Goal: Information Seeking & Learning: Find specific fact

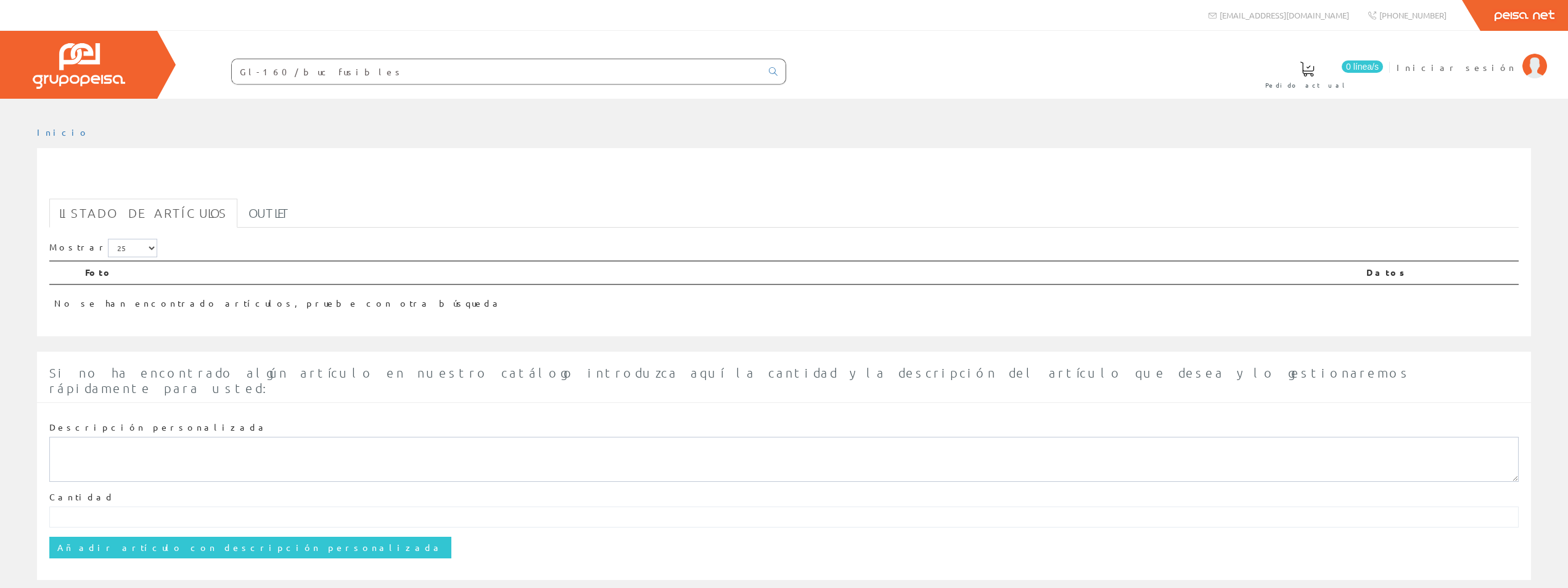
drag, startPoint x: 283, startPoint y: 69, endPoint x: 266, endPoint y: 69, distance: 17.0
click at [266, 69] on input "Gl-160/buc fusibles" at bounding box center [496, 71] width 530 height 25
type input "Gl-160 fusibles"
click at [329, 72] on input "Gl-160 fusibles" at bounding box center [496, 71] width 530 height 25
click at [310, 69] on input "Gl-160 fusibles" at bounding box center [496, 71] width 530 height 25
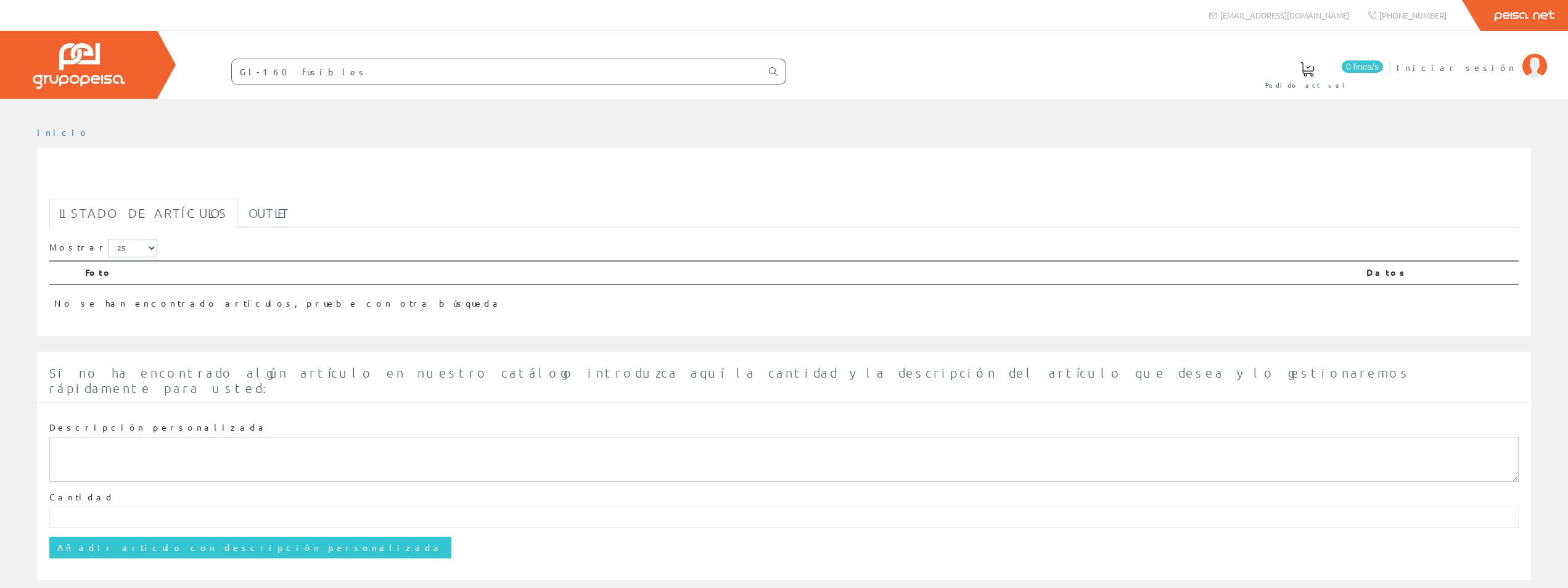
click at [771, 68] on icon at bounding box center [774, 72] width 9 height 9
click at [307, 71] on input "Gl-160 fusibles" at bounding box center [496, 71] width 530 height 25
drag, startPoint x: 252, startPoint y: 68, endPoint x: 225, endPoint y: 73, distance: 27.5
click at [225, 73] on form "Gl-160 fusibles" at bounding box center [484, 71] width 604 height 26
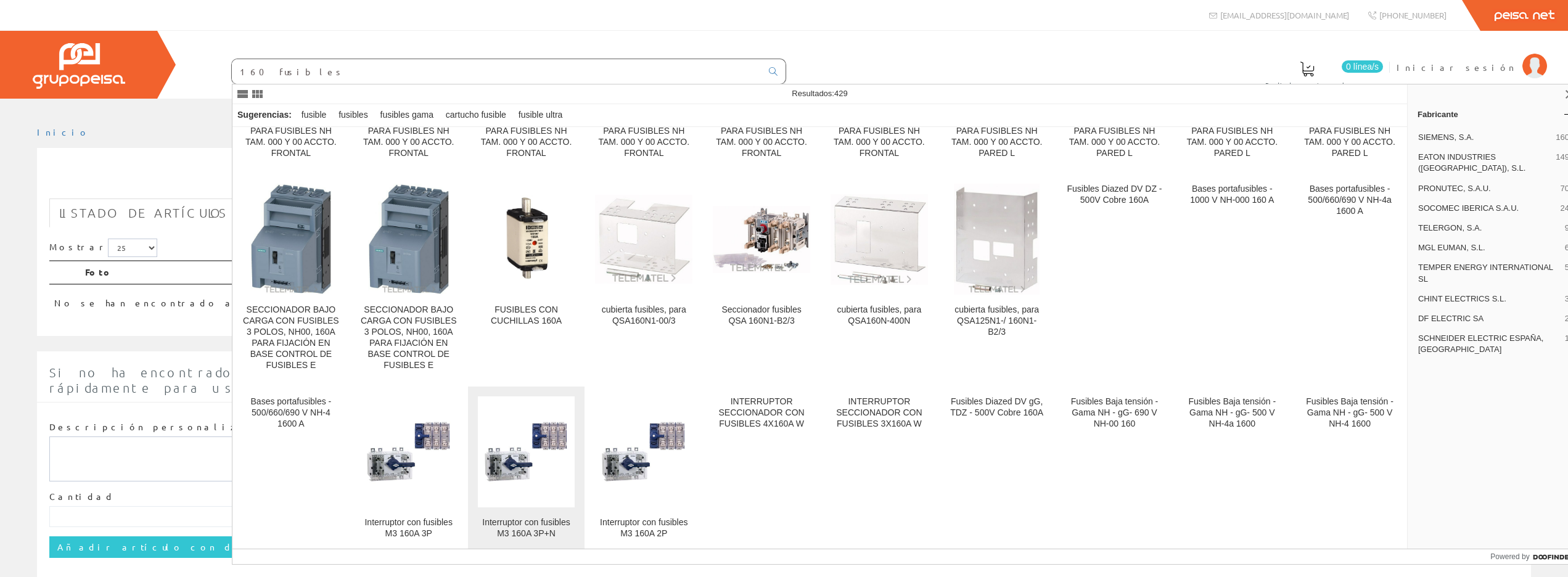
scroll to position [182, 0]
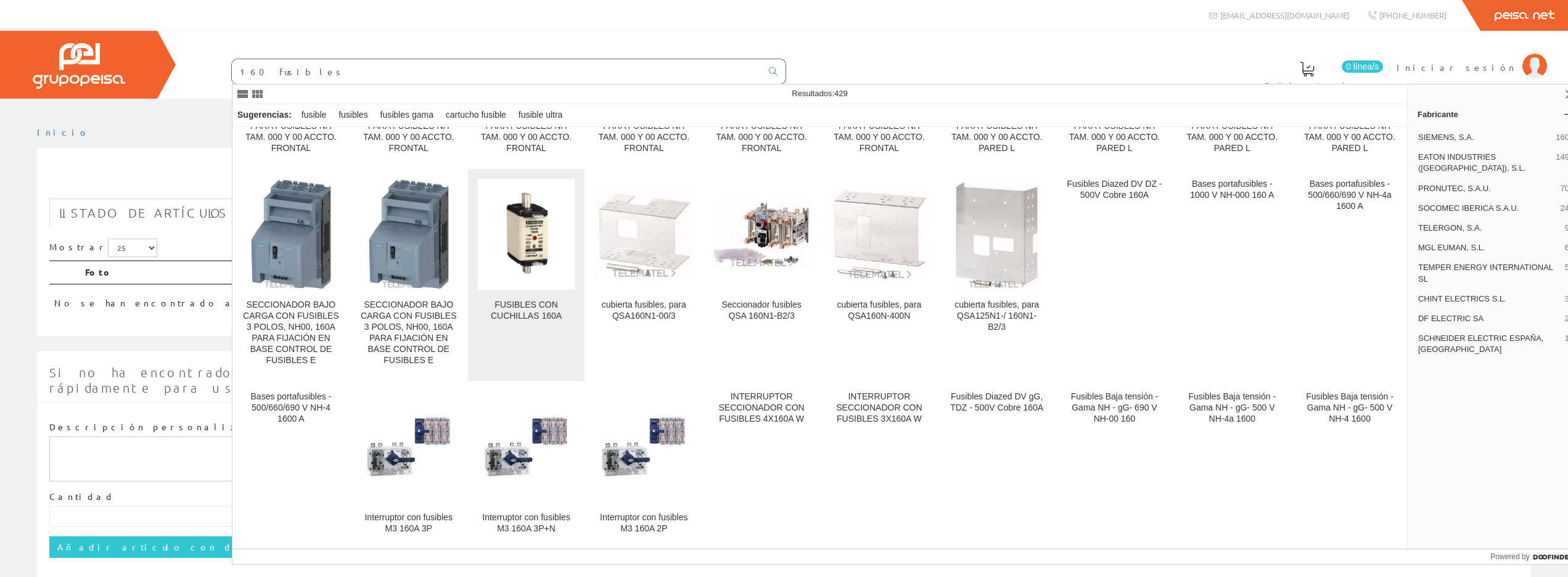
type input "160 fusibles"
click at [542, 271] on img at bounding box center [526, 235] width 98 height 98
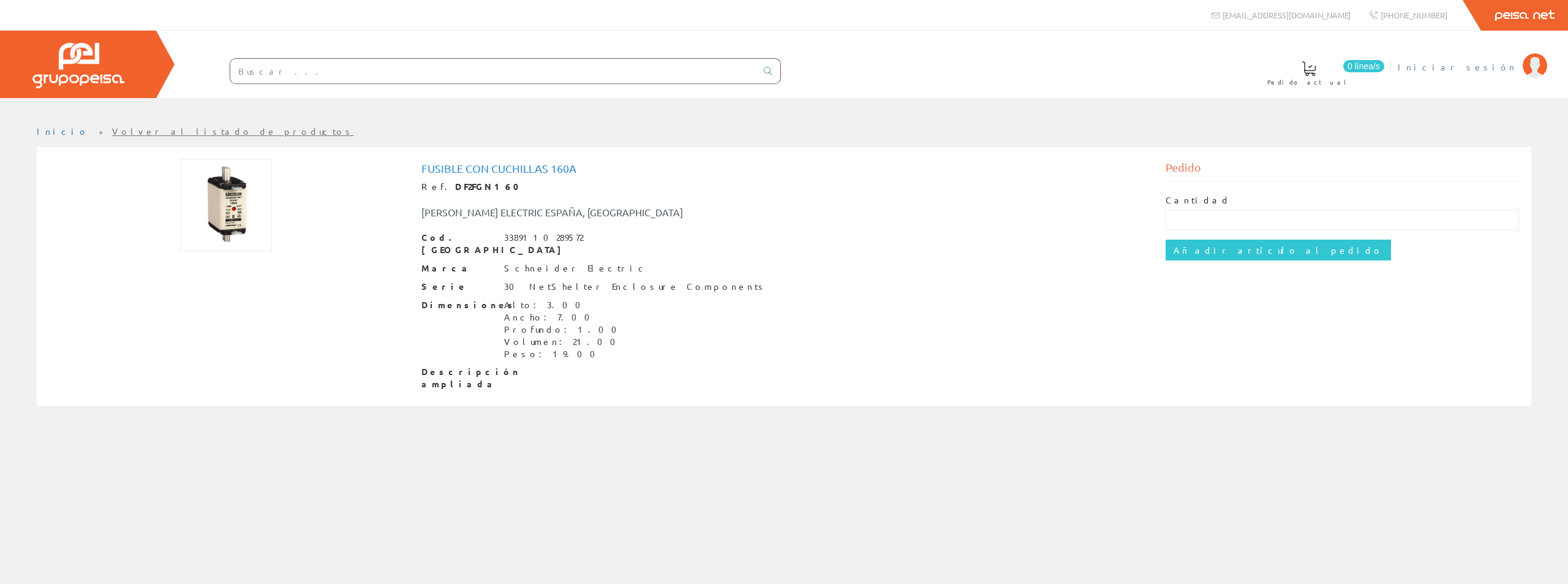
click at [1543, 62] on img at bounding box center [1534, 65] width 25 height 25
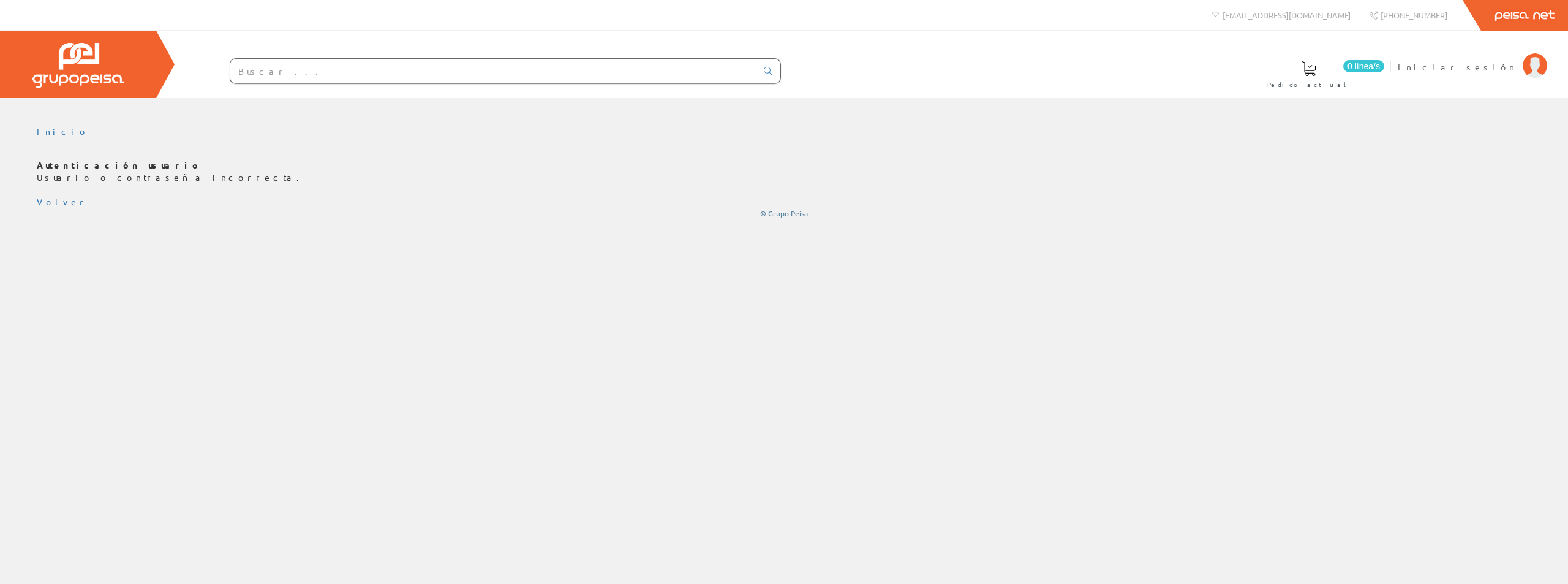
click at [352, 71] on input "text" at bounding box center [493, 71] width 526 height 25
type input "Gl-160 fusibles"
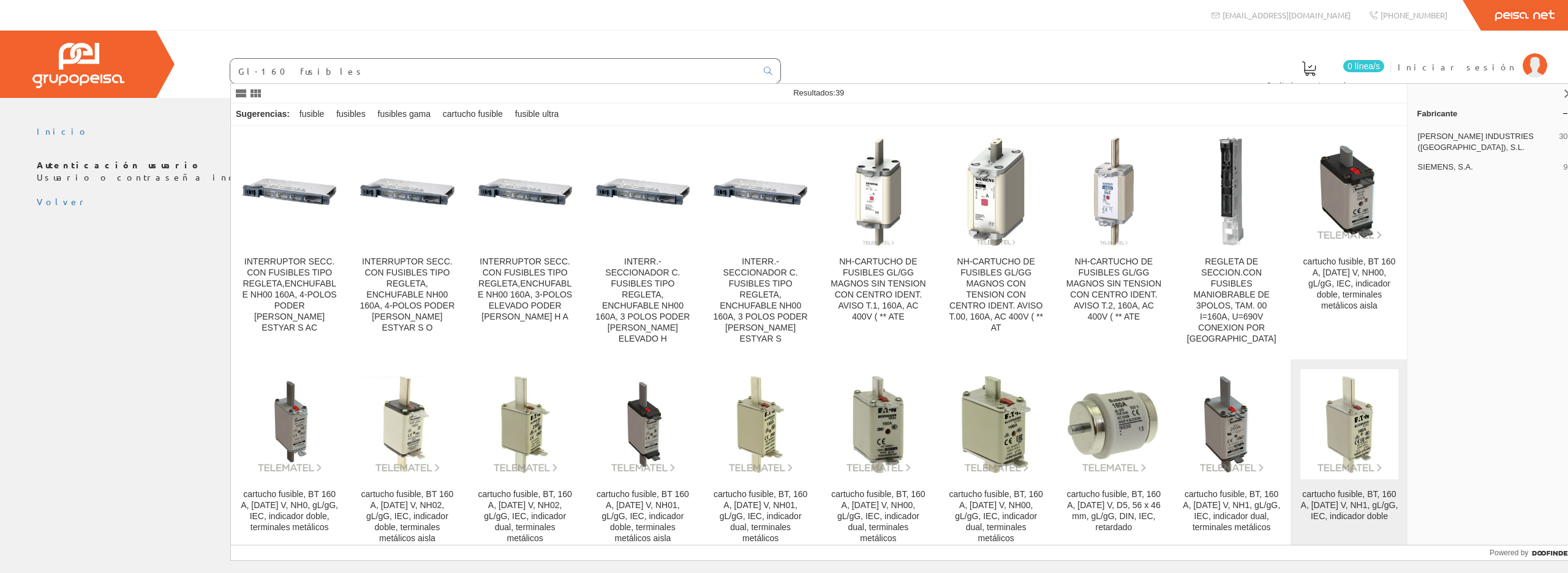
click at [1367, 442] on img at bounding box center [1349, 424] width 98 height 98
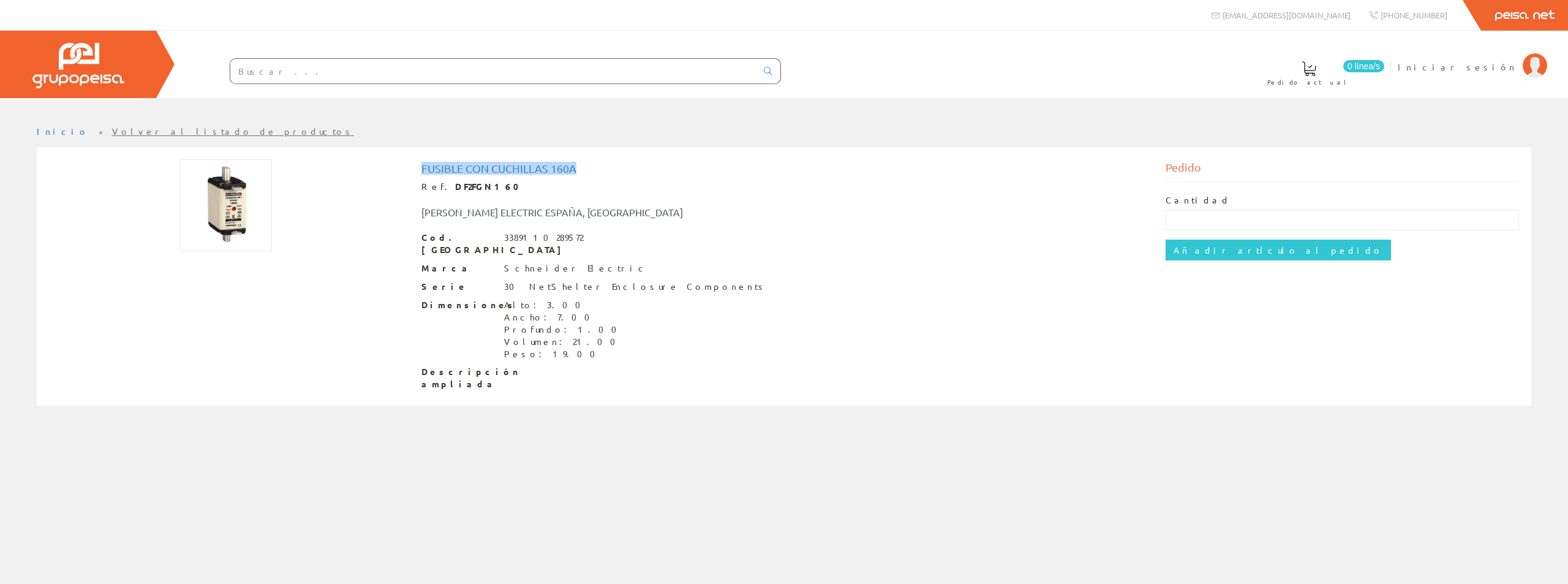
drag, startPoint x: 597, startPoint y: 170, endPoint x: 421, endPoint y: 174, distance: 176.0
click at [422, 174] on h1 "Fusible con cuchillas 160A" at bounding box center [784, 168] width 726 height 12
copy h1 "Fusible con cuchillas 160A"
click at [515, 170] on h1 "Fusible con cuchillas 160A" at bounding box center [784, 168] width 726 height 12
copy h1 "Fusible con cuchillas 160A"
